Goal: Navigation & Orientation: Find specific page/section

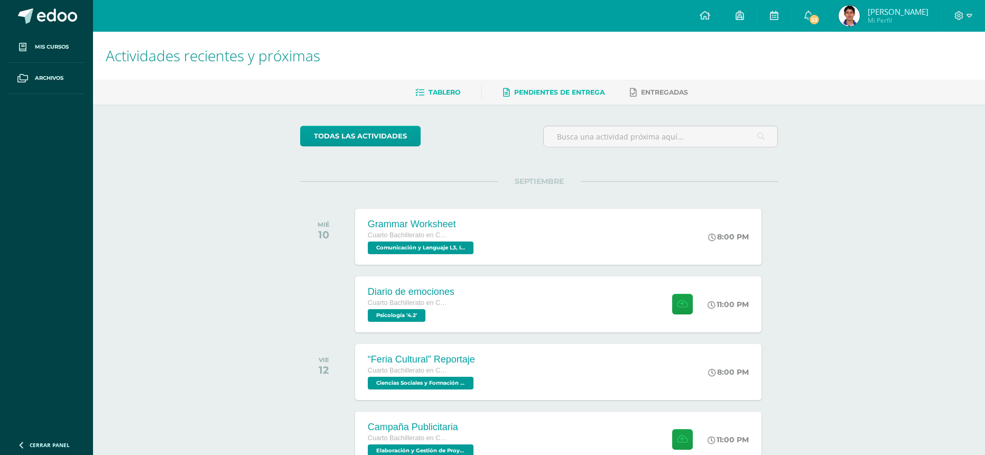
click at [558, 94] on span "Pendientes de entrega" at bounding box center [559, 92] width 90 height 8
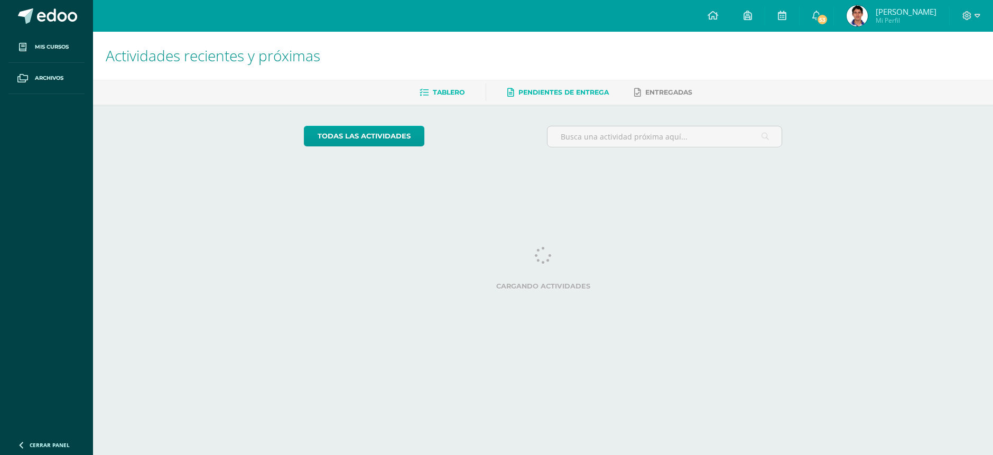
click at [454, 94] on span "Tablero" at bounding box center [449, 92] width 32 height 8
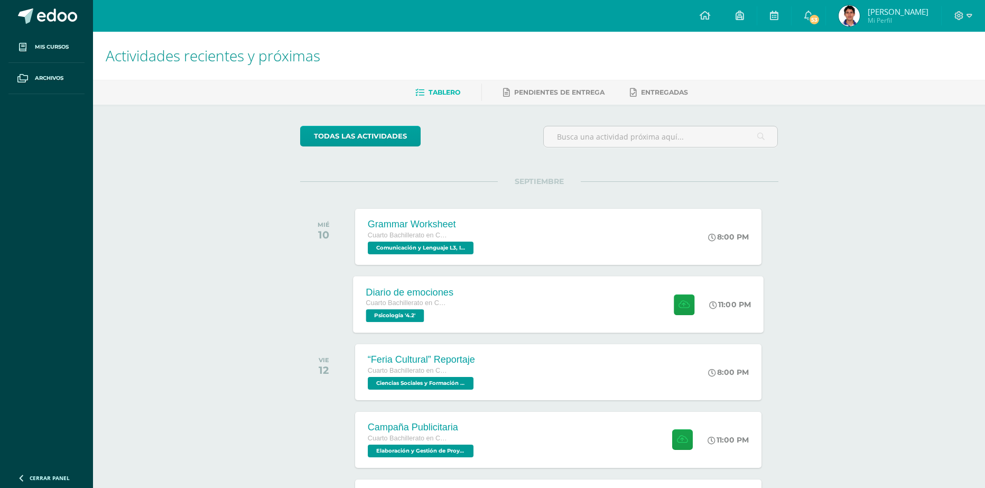
click at [534, 303] on div "Diario de emociones Cuarto Bachillerato en Ciencias y Letras Psicología '4.2' 1…" at bounding box center [558, 304] width 410 height 57
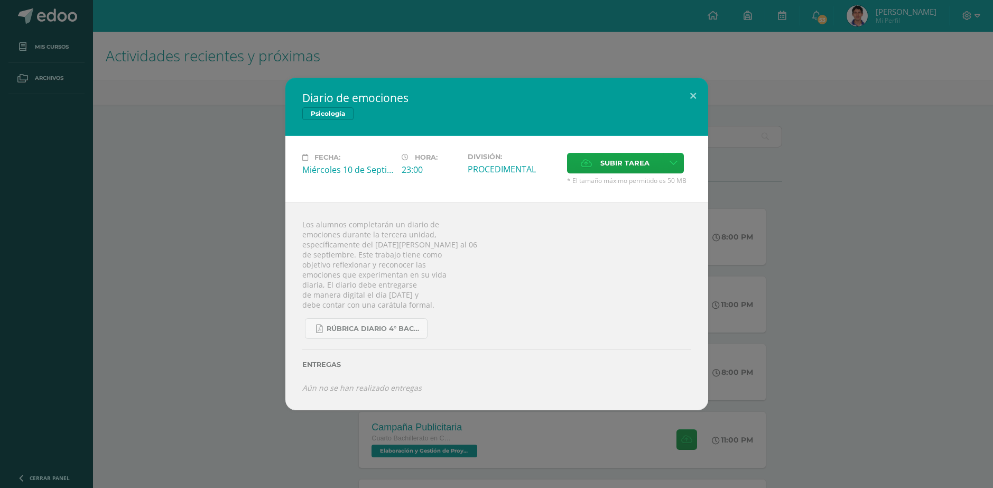
click at [801, 215] on div "Diario de emociones Psicología Fecha: [DATE] Hora: 23:00 División: Subir tarea" at bounding box center [496, 244] width 984 height 332
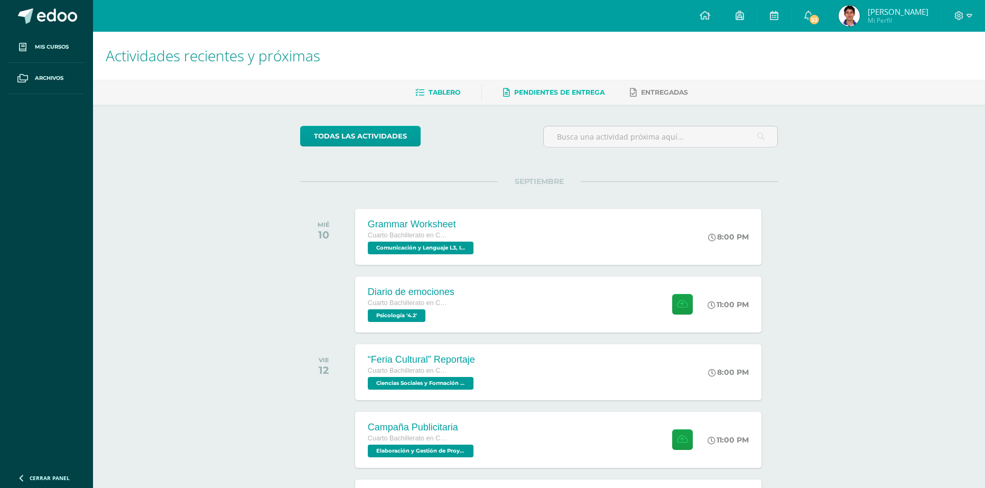
click at [553, 94] on span "Pendientes de entrega" at bounding box center [559, 92] width 90 height 8
